Goal: Task Accomplishment & Management: Use online tool/utility

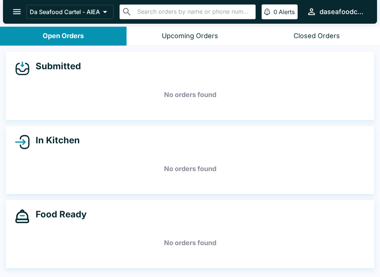
scroll to position [1, 0]
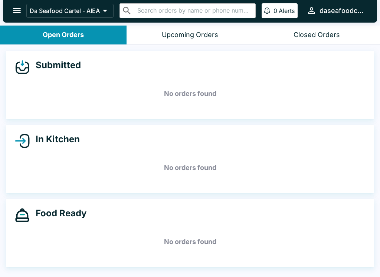
click at [296, 6] on button "0 Alerts" at bounding box center [279, 10] width 36 height 15
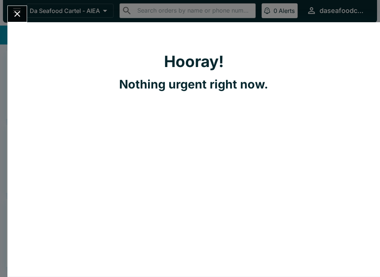
click at [17, 13] on icon "Close" at bounding box center [17, 14] width 6 height 6
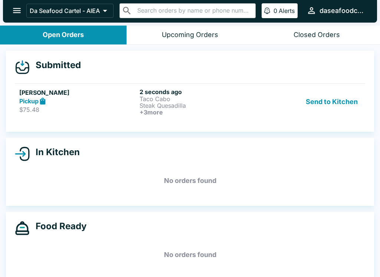
click at [174, 113] on h6 "+ 3 more" at bounding box center [197, 112] width 117 height 7
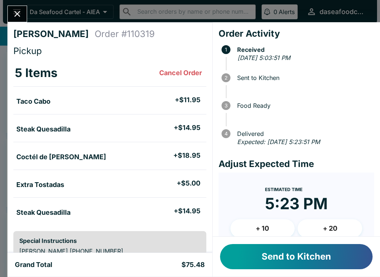
click at [332, 260] on button "Send to Kitchen" at bounding box center [296, 256] width 152 height 25
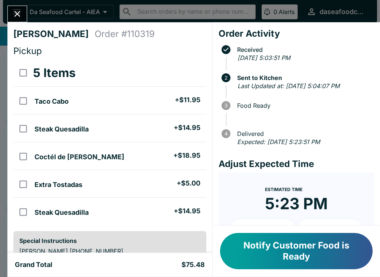
click at [13, 8] on button "Close" at bounding box center [17, 14] width 19 height 16
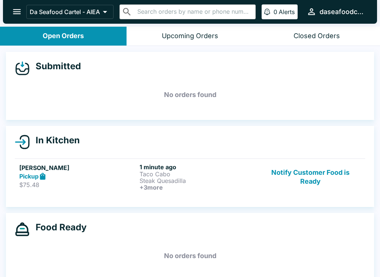
click at [10, 8] on button "open drawer" at bounding box center [16, 11] width 19 height 19
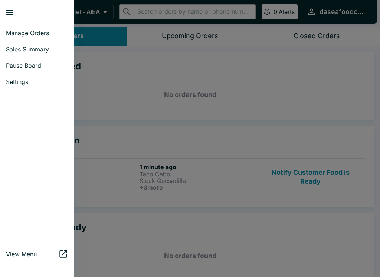
click at [29, 46] on span "Sales Summary" at bounding box center [37, 49] width 62 height 7
select select "03:00"
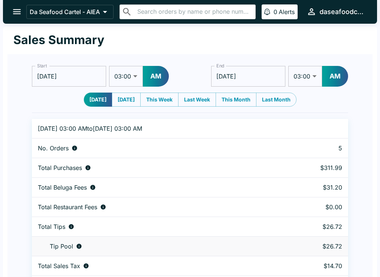
click at [17, 17] on icon "open drawer" at bounding box center [17, 12] width 10 height 10
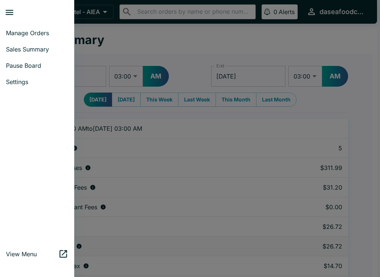
click at [30, 36] on span "Manage Orders" at bounding box center [37, 32] width 62 height 7
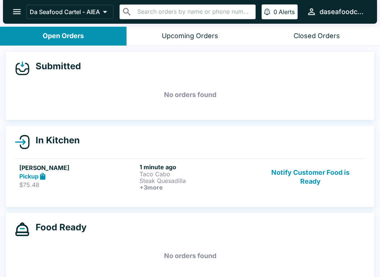
scroll to position [1, 0]
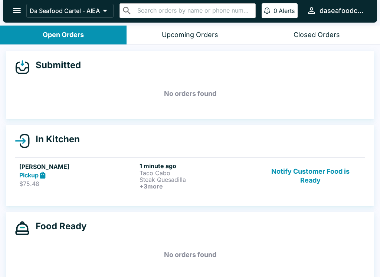
click at [311, 171] on button "Notify Customer Food is Ready" at bounding box center [310, 175] width 100 height 27
